Goal: Transaction & Acquisition: Purchase product/service

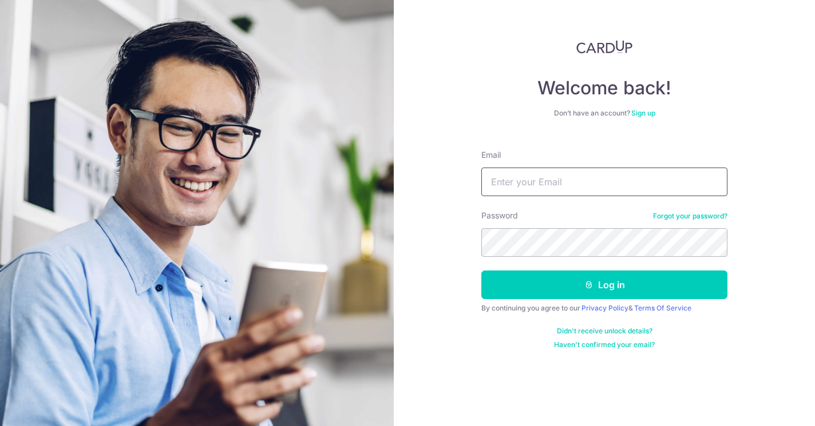
type input "kkcon2020@outlook.com"
click at [604, 285] on button "Log in" at bounding box center [604, 285] width 246 height 29
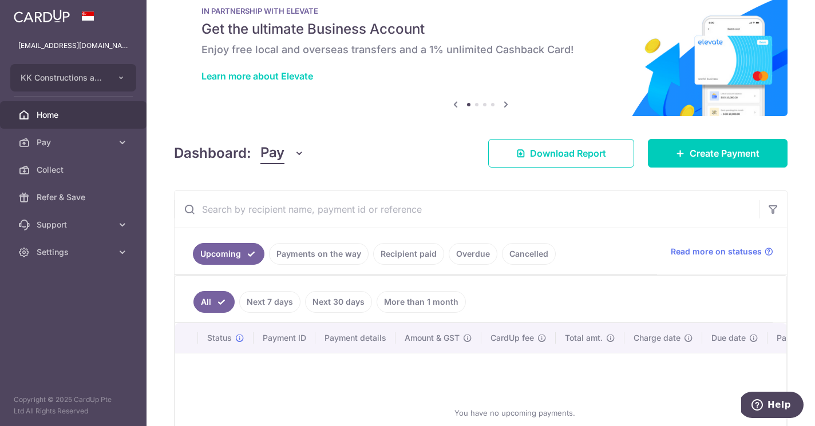
scroll to position [6, 0]
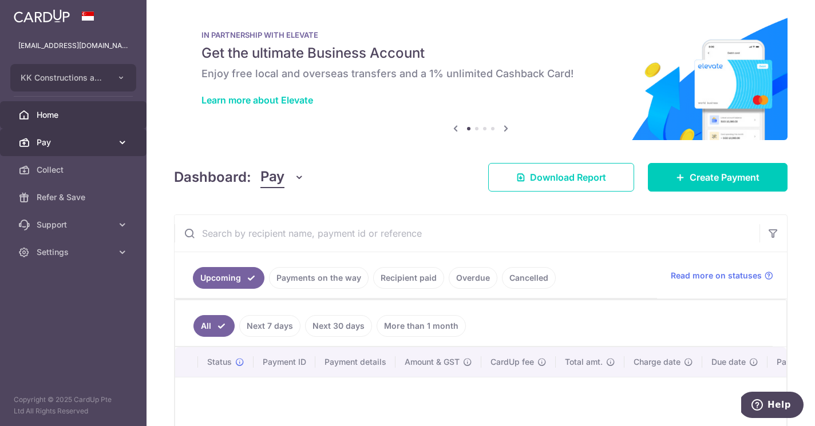
click at [67, 141] on span "Pay" at bounding box center [75, 142] width 76 height 11
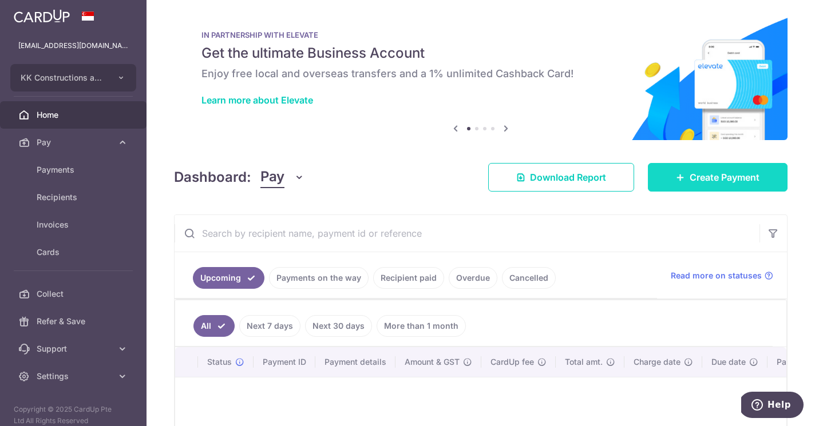
click at [691, 171] on span "Create Payment" at bounding box center [725, 178] width 70 height 14
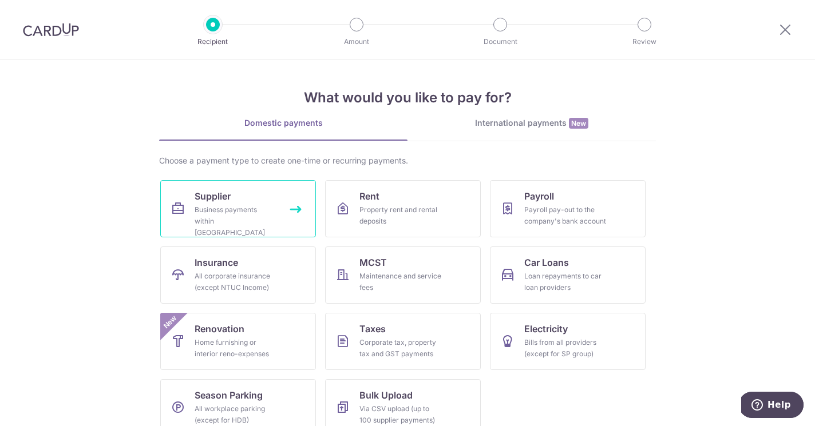
click at [232, 221] on div "Business payments within Singapore" at bounding box center [236, 221] width 82 height 34
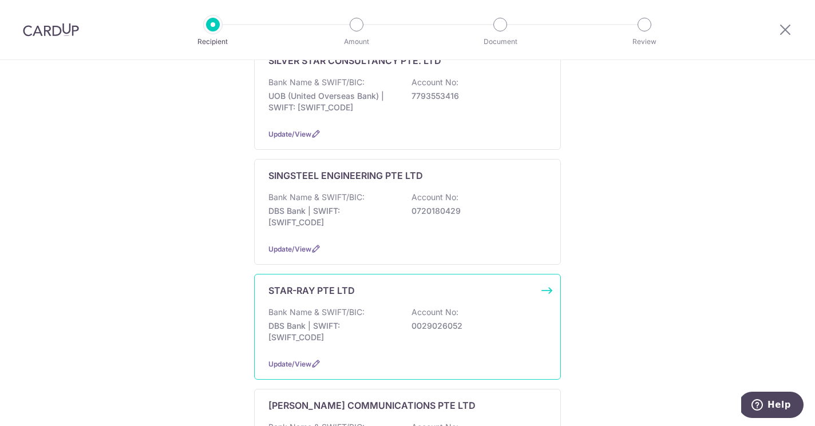
scroll to position [905, 0]
click at [387, 320] on p "DBS Bank | SWIFT: DBSSSGSGXXX" at bounding box center [332, 331] width 128 height 23
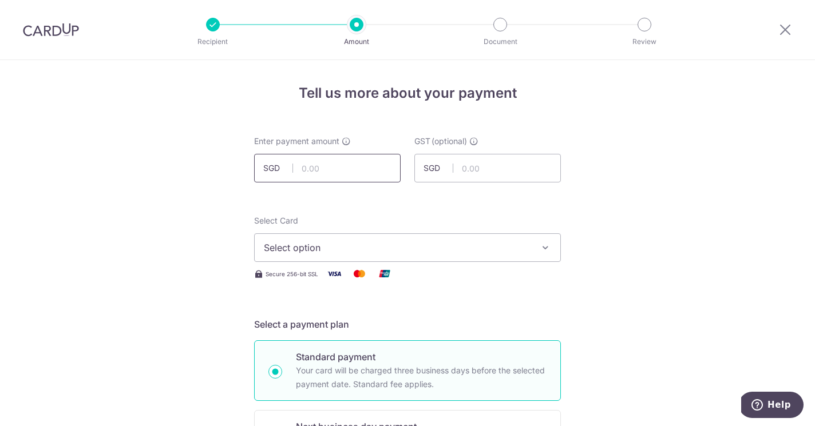
click at [338, 171] on input "text" at bounding box center [327, 168] width 147 height 29
type input "3,433.50"
click at [309, 263] on div "Select Card Select option Add credit card Your Cards **** 8748 **** 2886 **** 1…" at bounding box center [407, 248] width 307 height 66
click at [311, 254] on span "Select option" at bounding box center [397, 248] width 267 height 14
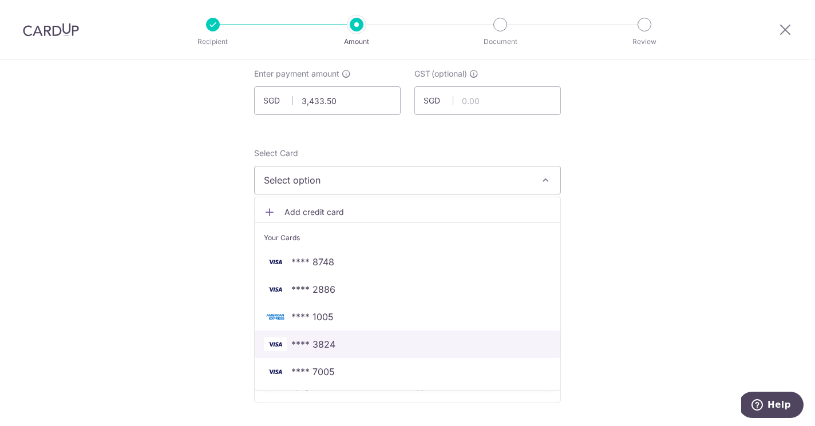
scroll to position [69, 0]
click at [351, 350] on span "**** 3824" at bounding box center [407, 344] width 287 height 14
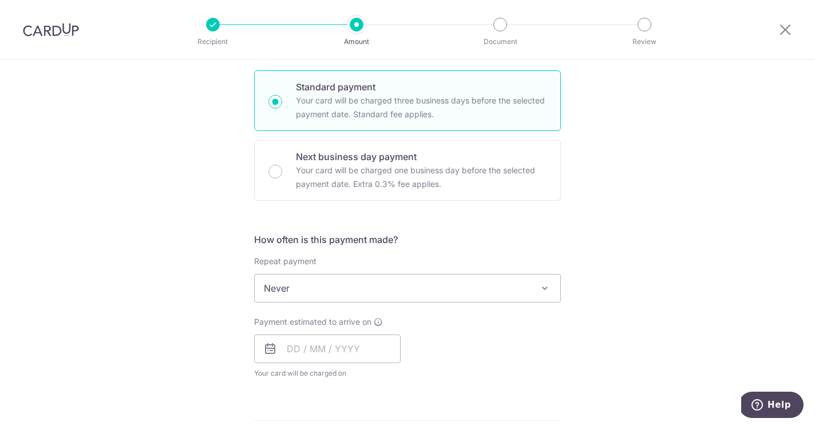
scroll to position [280, 0]
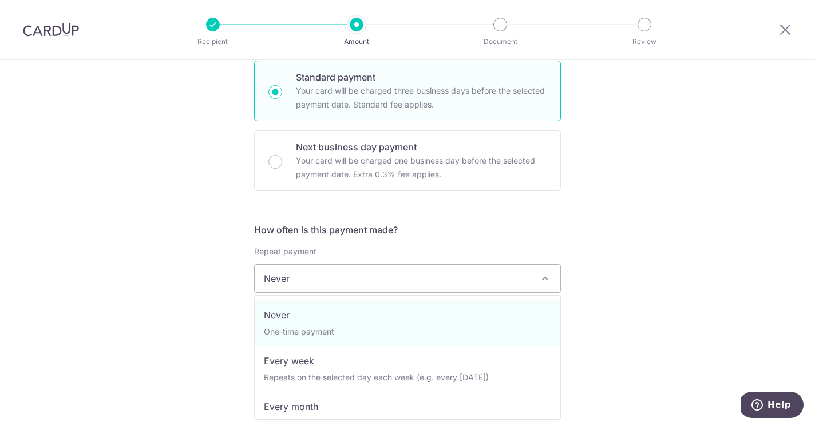
click at [444, 287] on span "Never" at bounding box center [408, 278] width 306 height 27
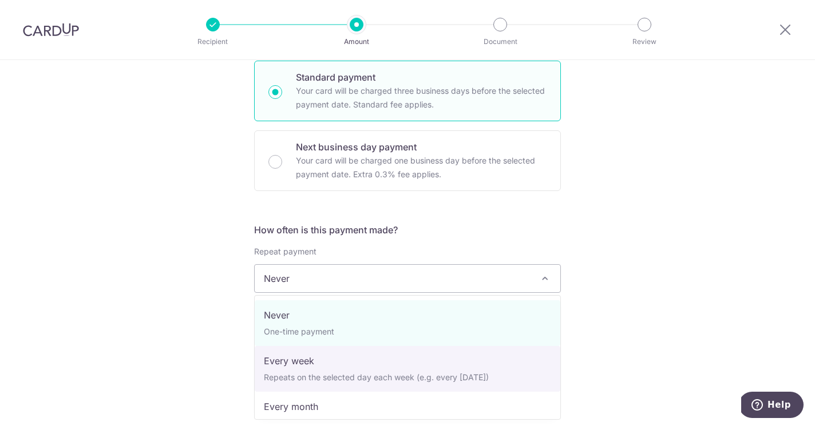
click at [593, 347] on div "Tell us more about your payment Enter payment amount SGD 3,433.50 3433.50 GST (…" at bounding box center [407, 336] width 815 height 1112
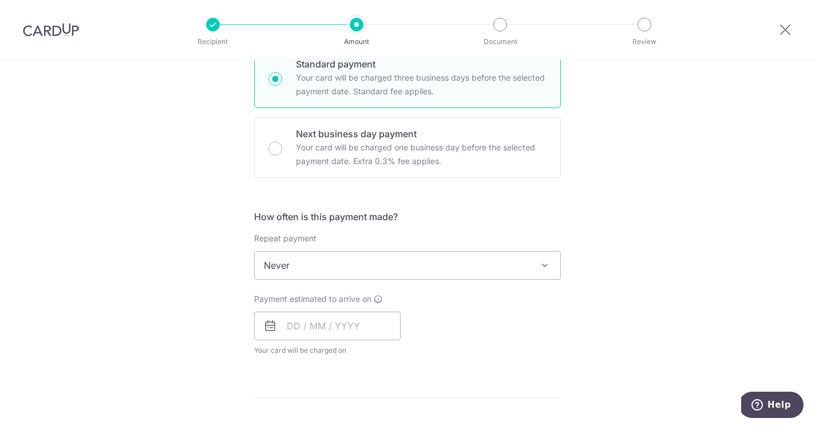
scroll to position [303, 0]
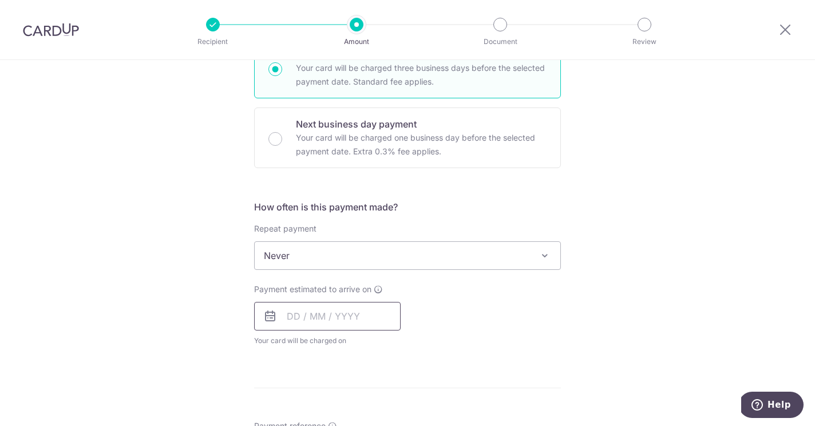
click at [288, 319] on input "text" at bounding box center [327, 316] width 147 height 29
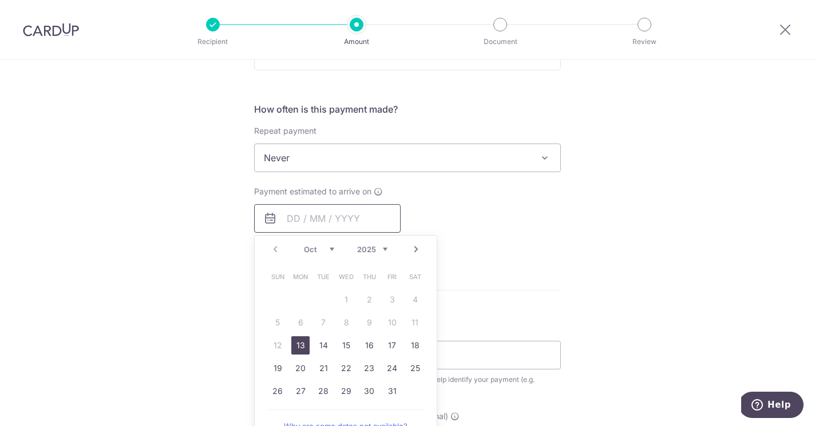
scroll to position [413, 0]
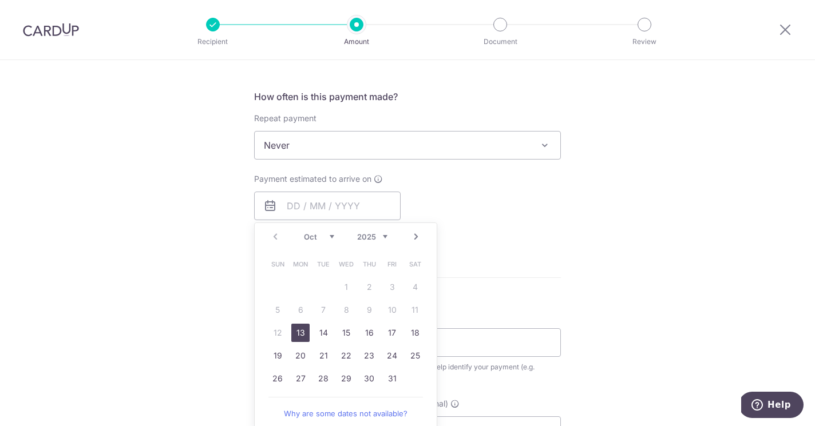
click at [302, 331] on link "13" at bounding box center [300, 333] width 18 height 18
type input "13/10/2025"
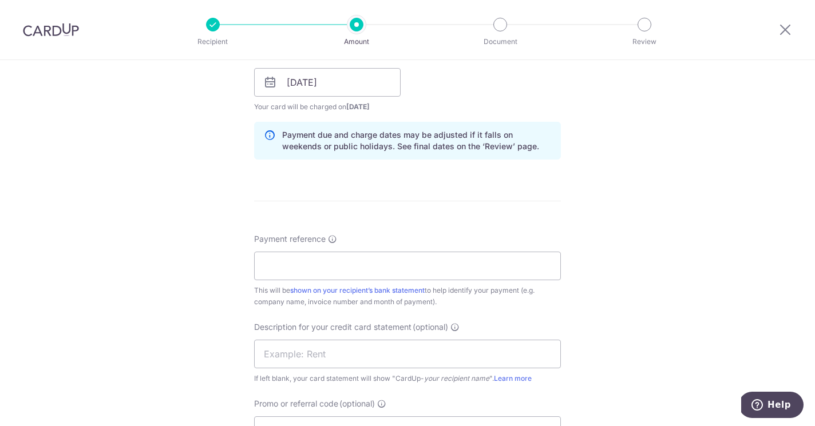
scroll to position [546, 0]
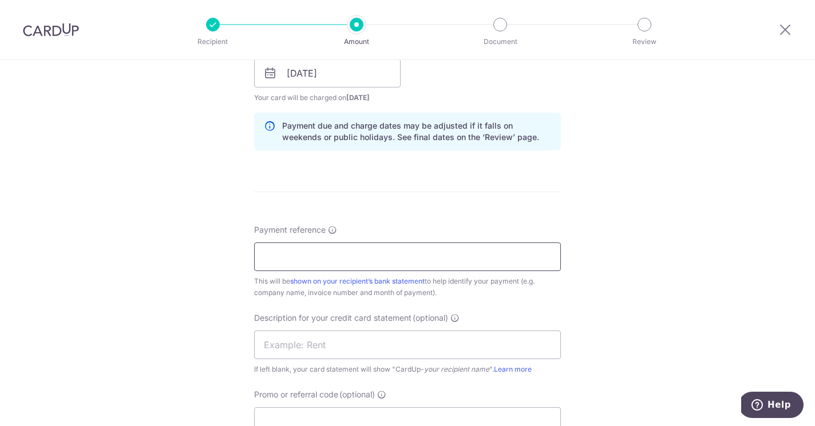
click at [388, 263] on input "Payment reference" at bounding box center [407, 257] width 307 height 29
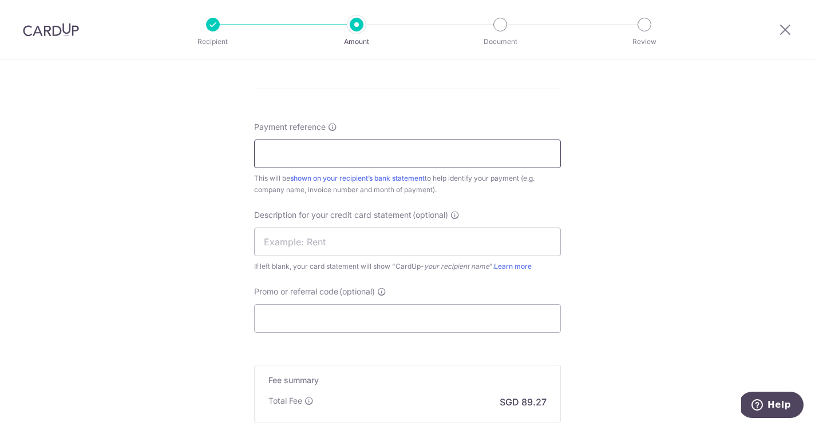
scroll to position [611, 0]
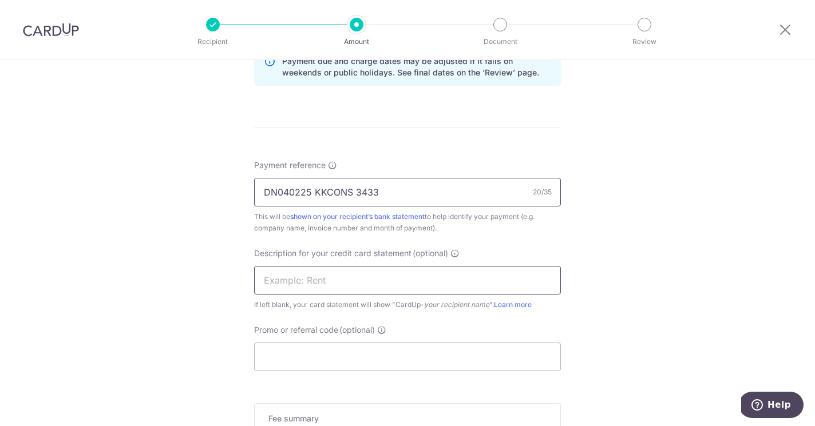
type input "DN040225 KKCONS 3433"
click at [351, 285] on input "text" at bounding box center [407, 280] width 307 height 29
type input "s"
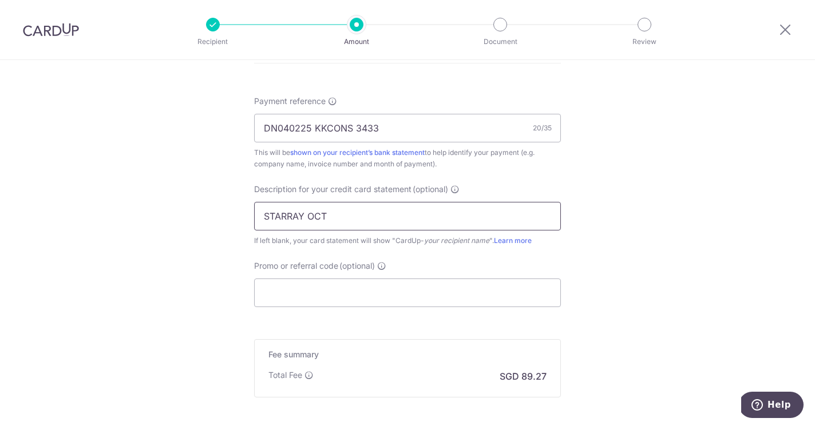
scroll to position [694, 0]
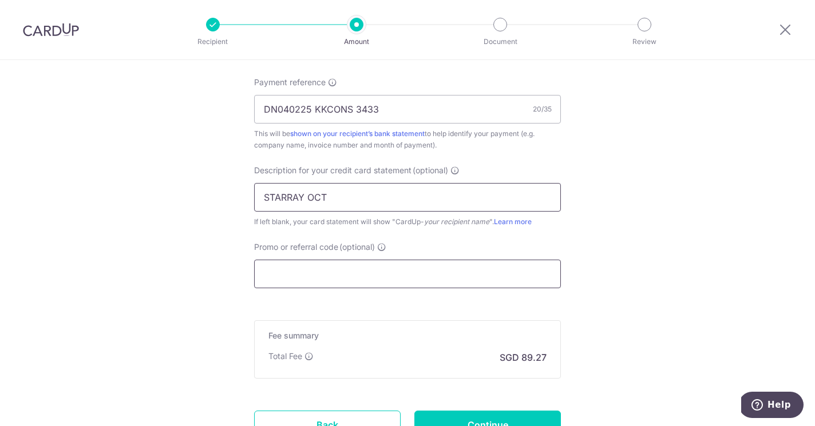
type input "STARRAY OCT"
click at [345, 278] on input "Promo or referral code (optional)" at bounding box center [407, 274] width 307 height 29
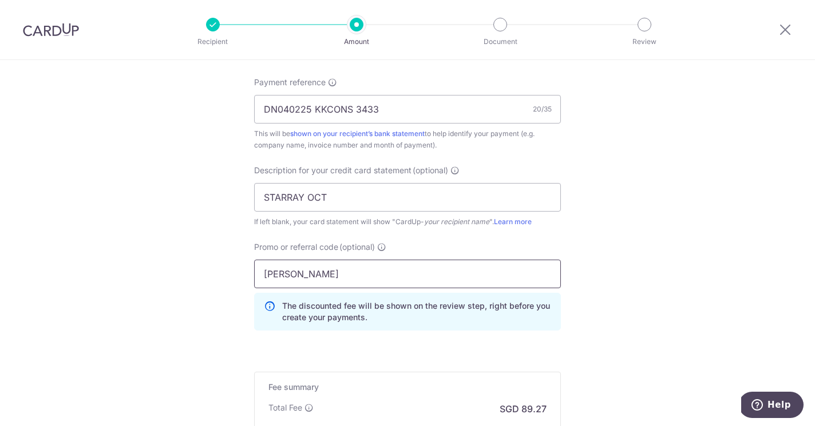
type input "BOFF185"
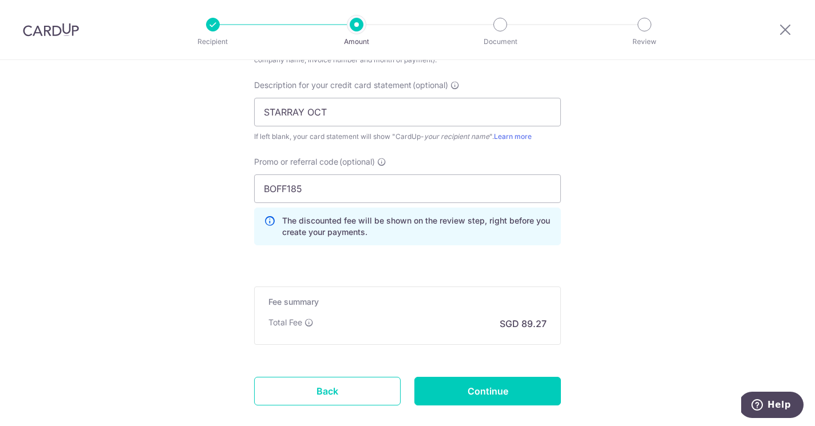
scroll to position [777, 0]
click at [351, 299] on h5 "Fee summary" at bounding box center [407, 301] width 278 height 11
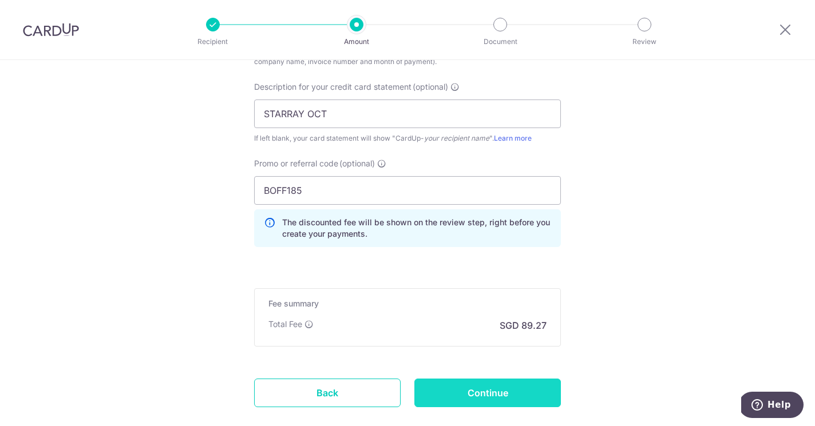
click at [473, 393] on input "Continue" at bounding box center [487, 393] width 147 height 29
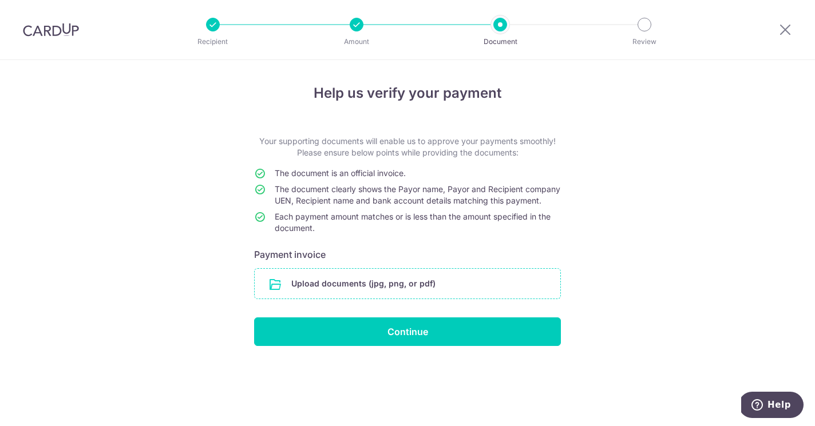
click at [420, 292] on input "file" at bounding box center [408, 284] width 306 height 30
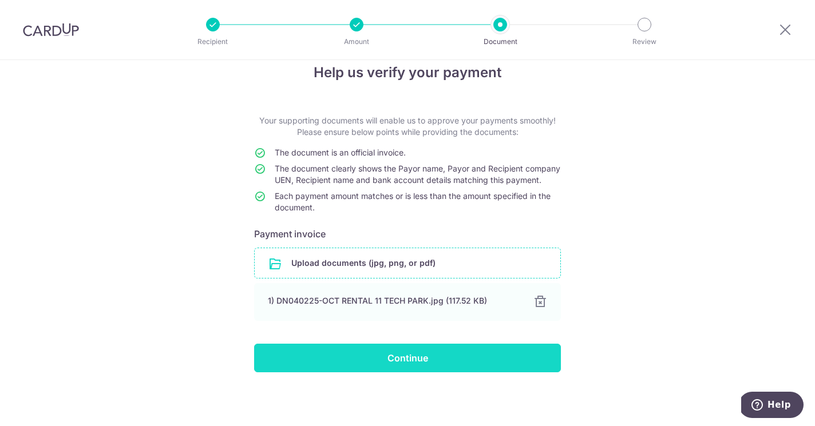
scroll to position [32, 0]
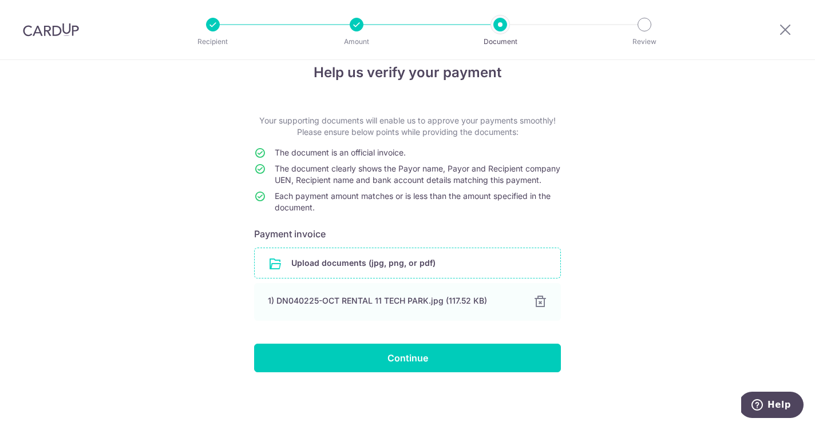
click at [401, 354] on input "Continue" at bounding box center [407, 358] width 307 height 29
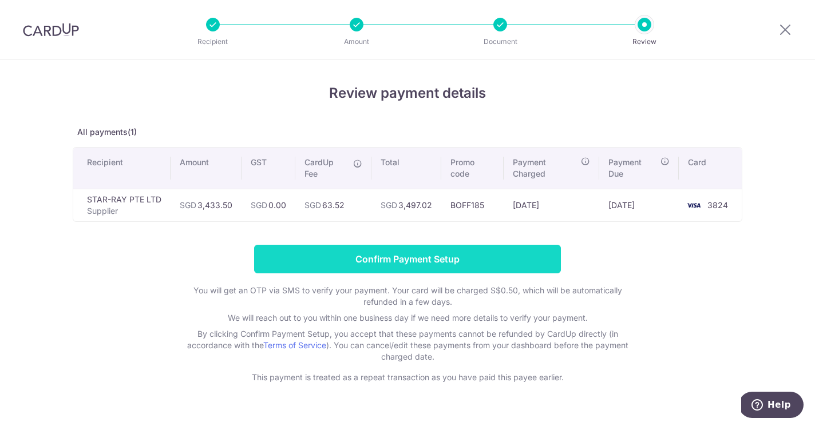
click at [401, 263] on input "Confirm Payment Setup" at bounding box center [407, 259] width 307 height 29
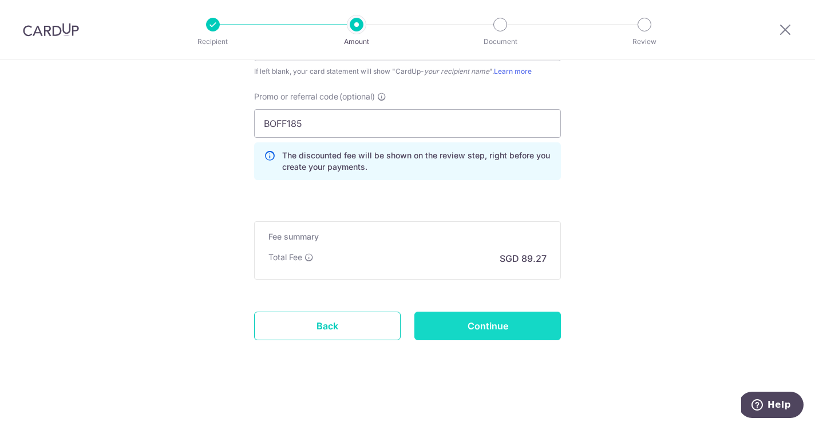
scroll to position [891, 0]
click at [465, 335] on input "Continue" at bounding box center [487, 326] width 147 height 29
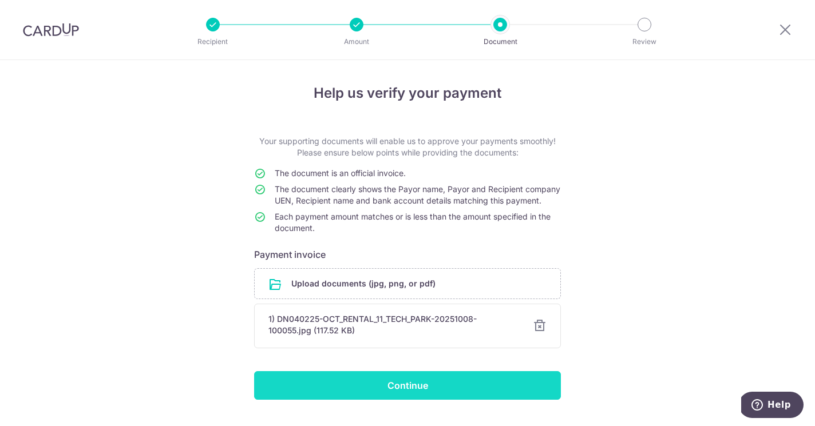
click at [478, 397] on input "Continue" at bounding box center [407, 385] width 307 height 29
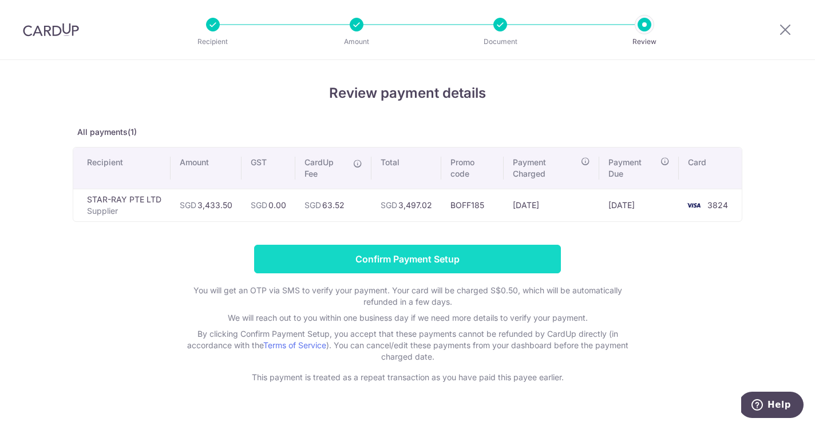
click at [404, 264] on input "Confirm Payment Setup" at bounding box center [407, 259] width 307 height 29
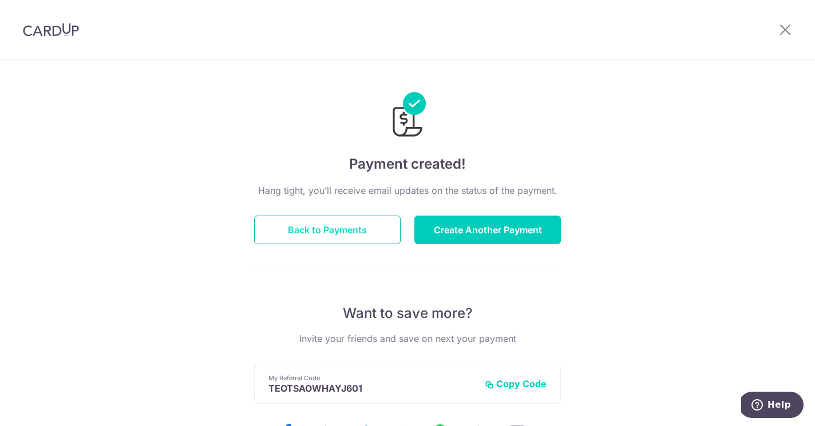
click at [343, 230] on button "Back to Payments" at bounding box center [327, 230] width 147 height 29
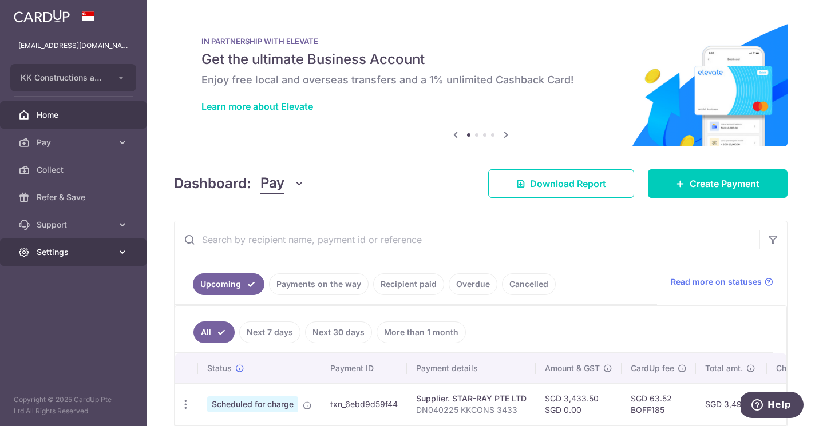
click at [96, 248] on span "Settings" at bounding box center [75, 252] width 76 height 11
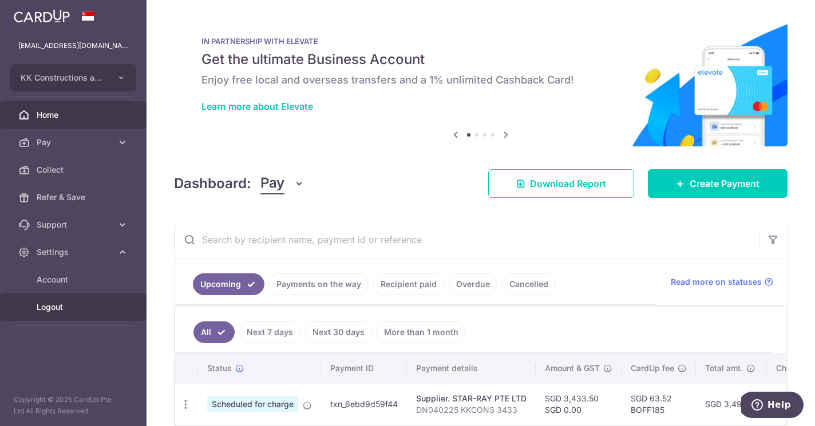
click at [71, 311] on span "Logout" at bounding box center [75, 307] width 76 height 11
